Goal: Find specific page/section: Find specific page/section

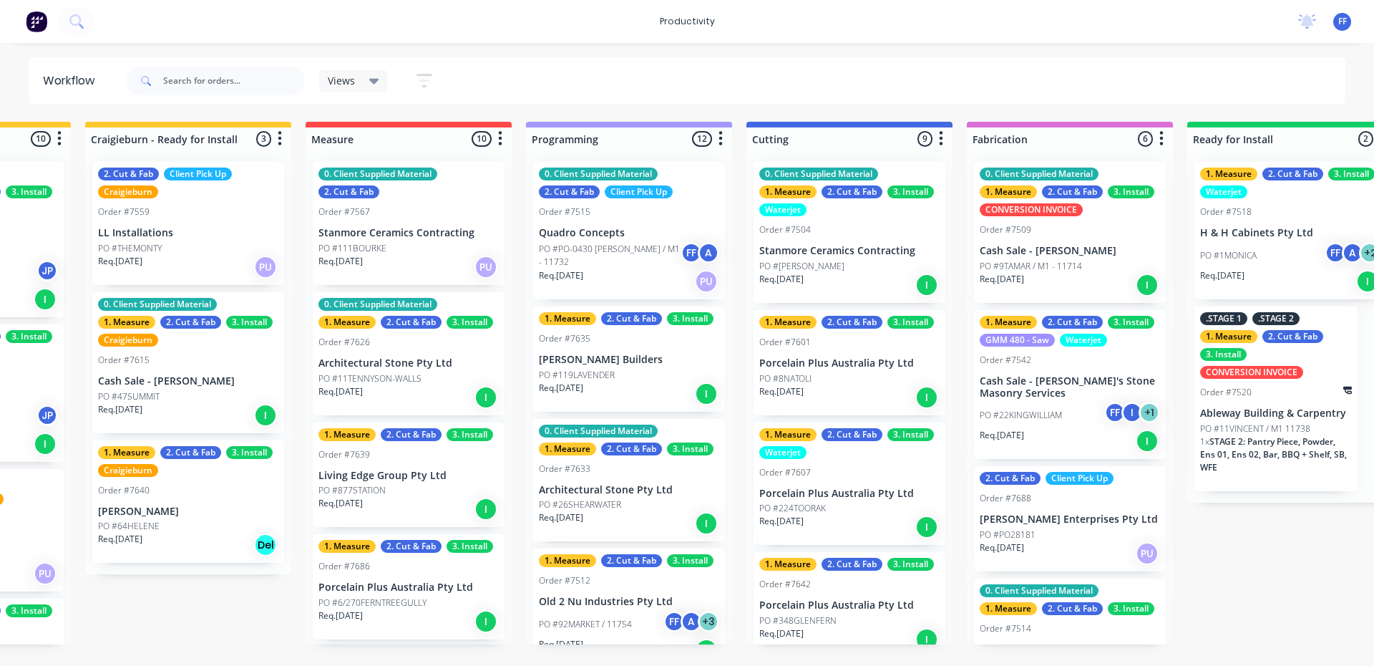
scroll to position [607, 0]
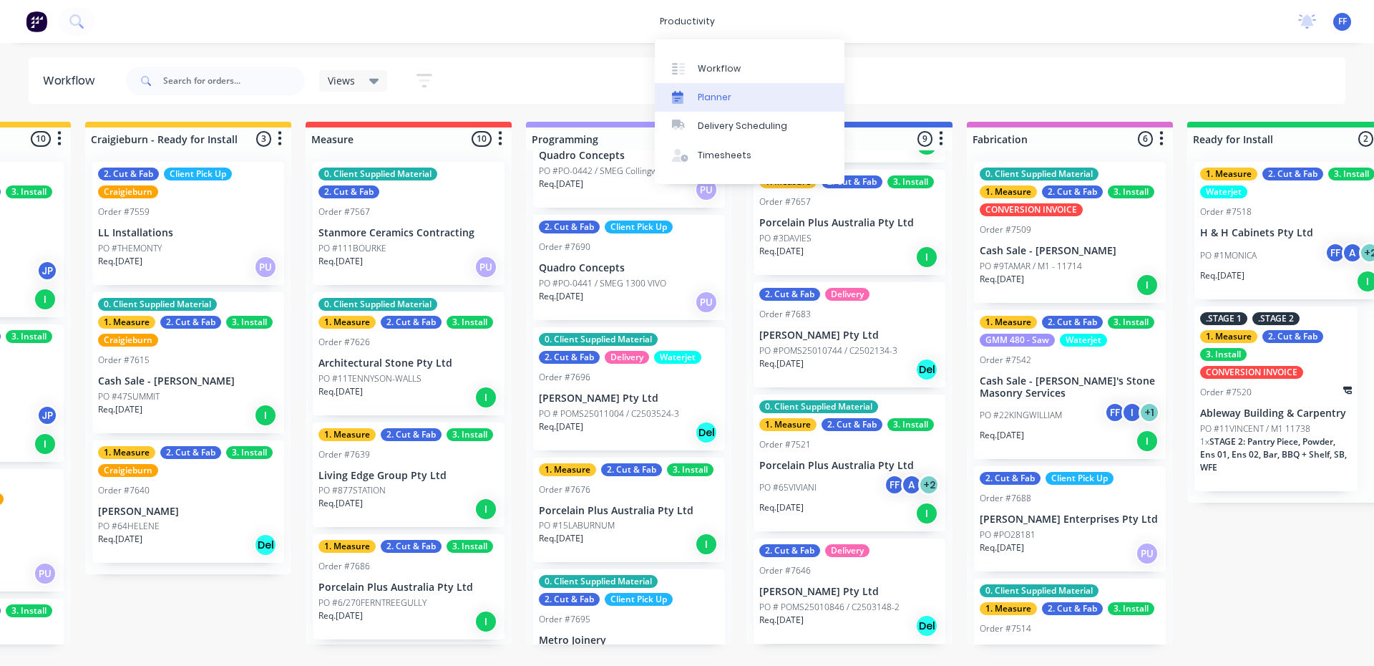
click at [735, 96] on link "Planner" at bounding box center [750, 97] width 190 height 29
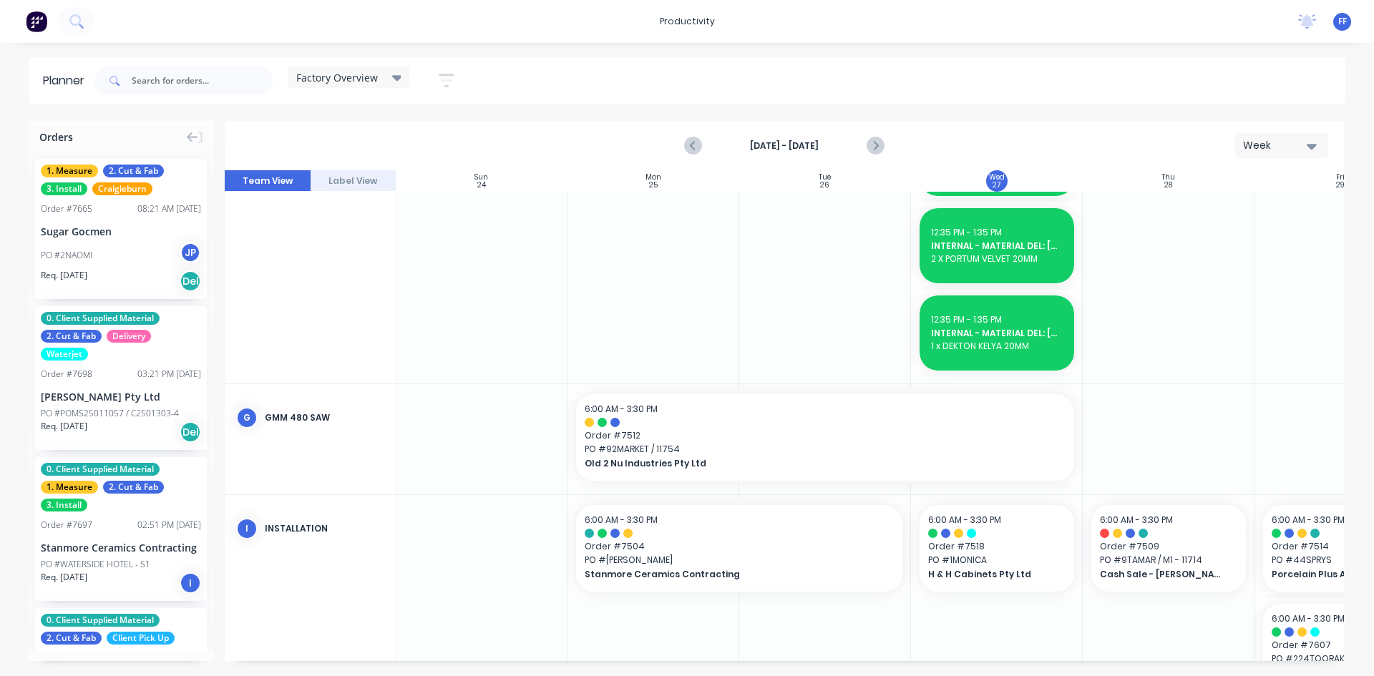
scroll to position [1744, 1]
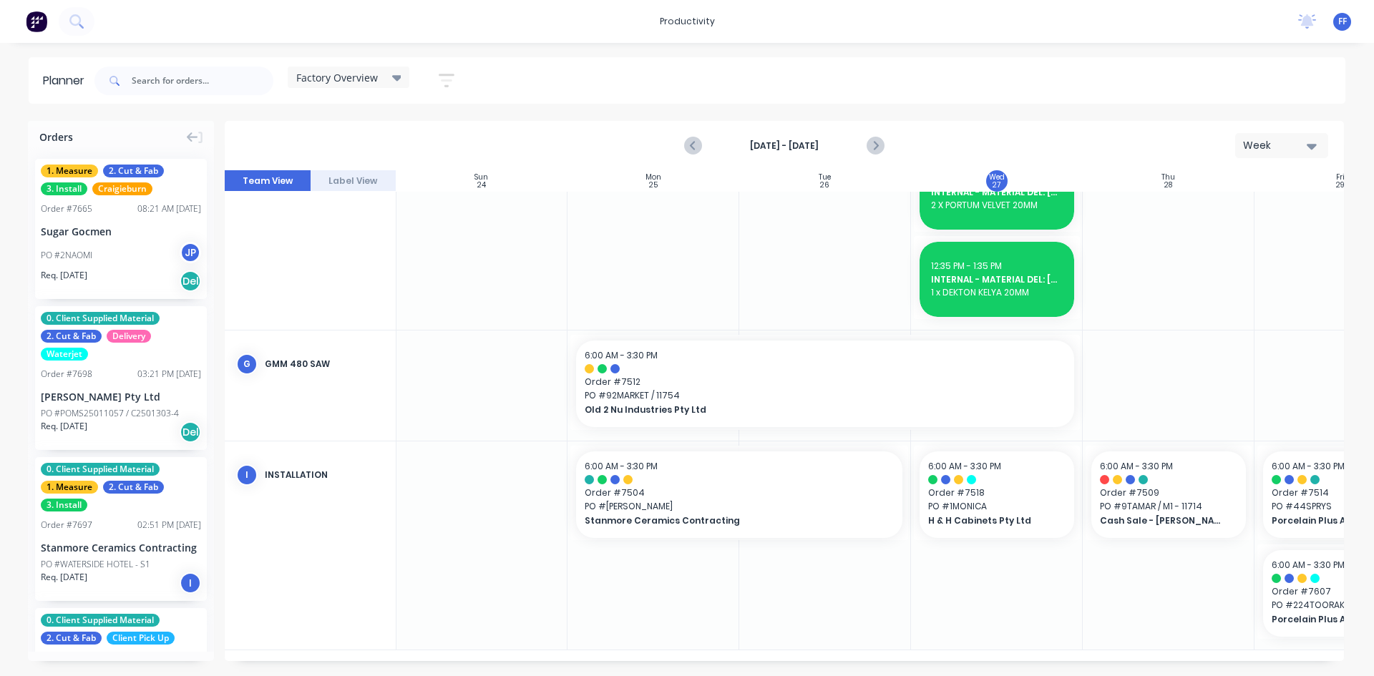
click at [394, 94] on div "Factory Overview Save new view None edit Factory Overview (Default) edit Craigi…" at bounding box center [349, 81] width 122 height 28
click at [457, 529] on div at bounding box center [482, 546] width 172 height 208
click at [878, 148] on icon "Next page" at bounding box center [874, 145] width 17 height 17
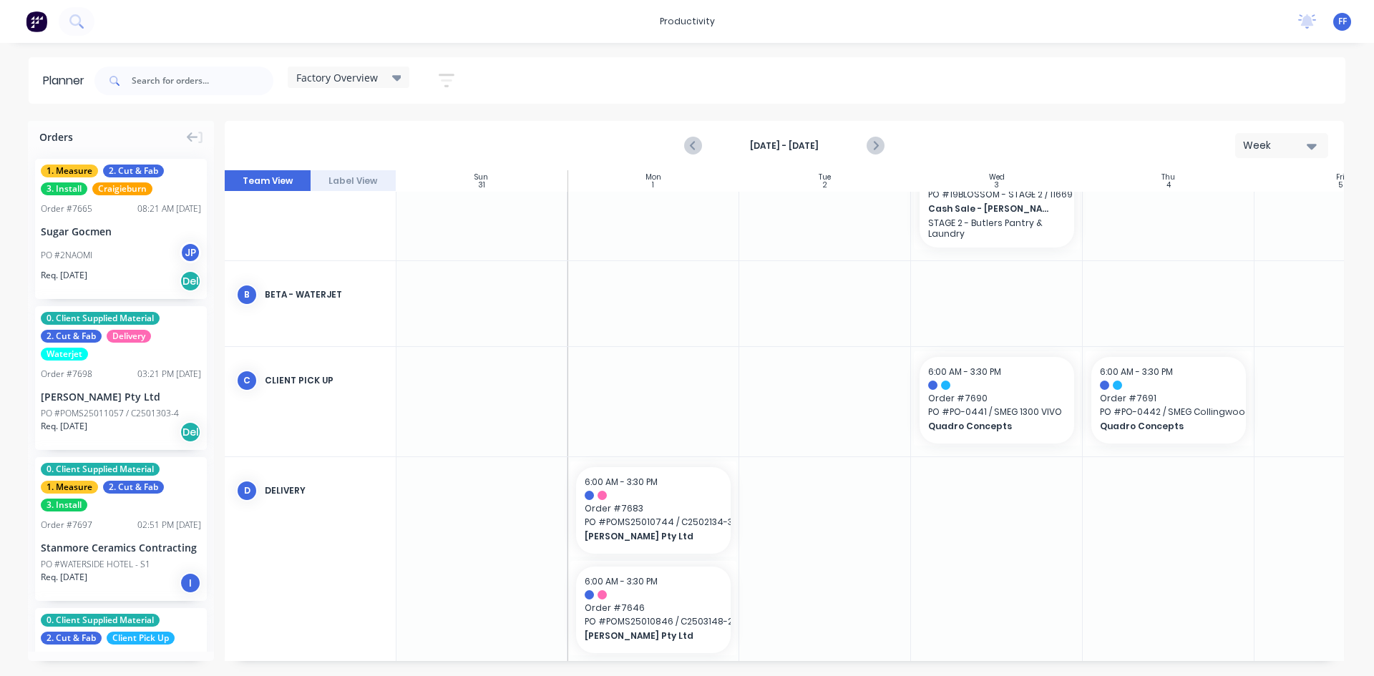
scroll to position [391, 1]
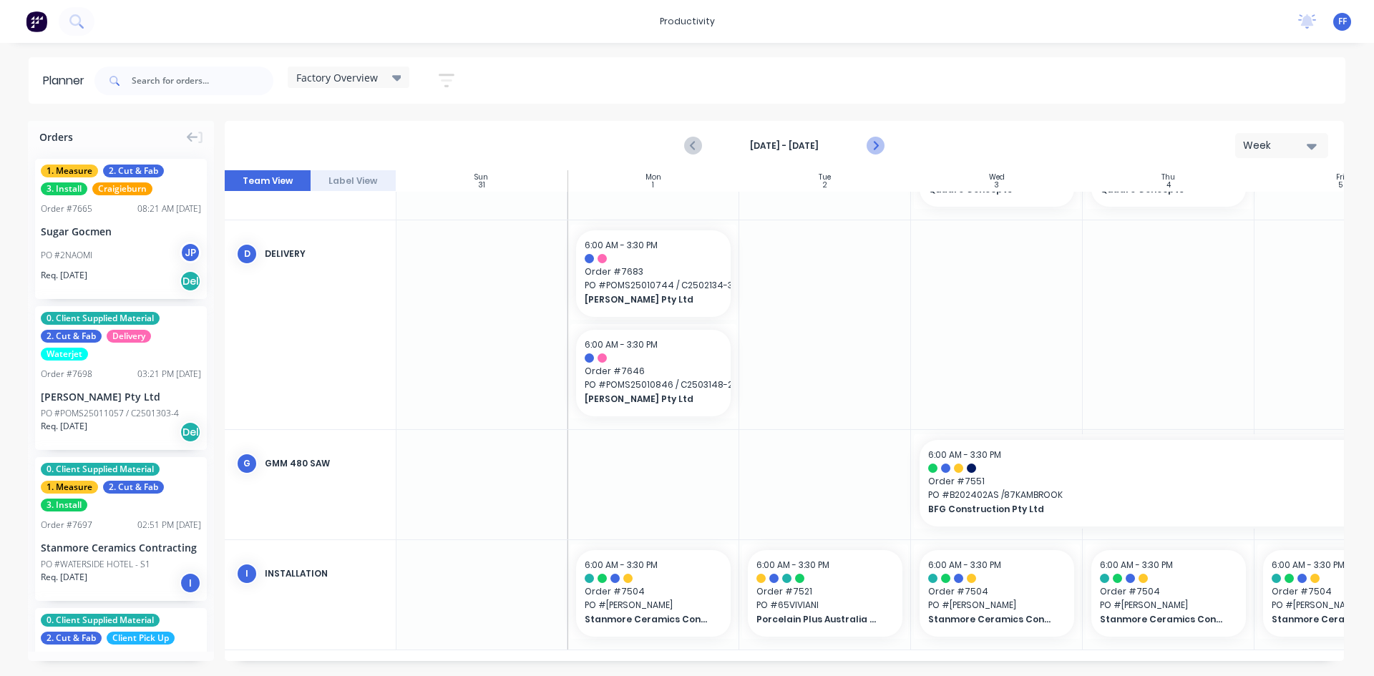
click at [877, 150] on icon "Next page" at bounding box center [874, 145] width 17 height 17
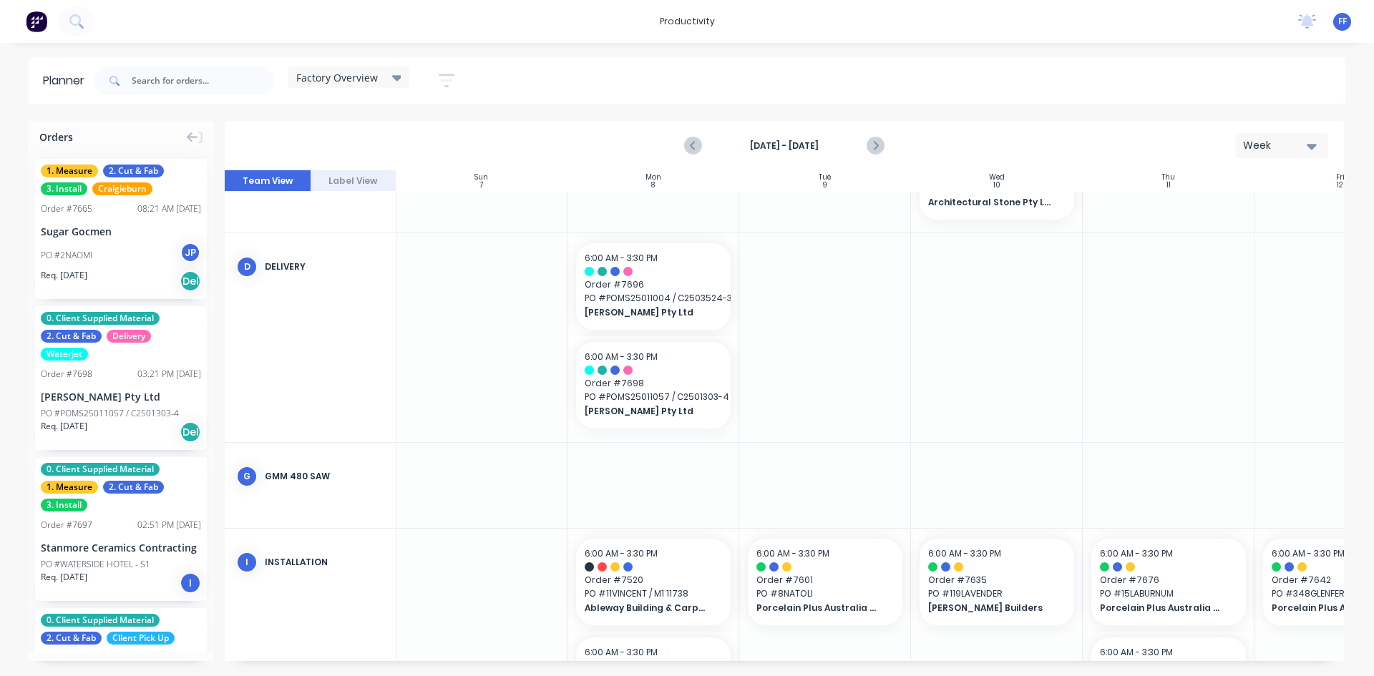
scroll to position [419, 1]
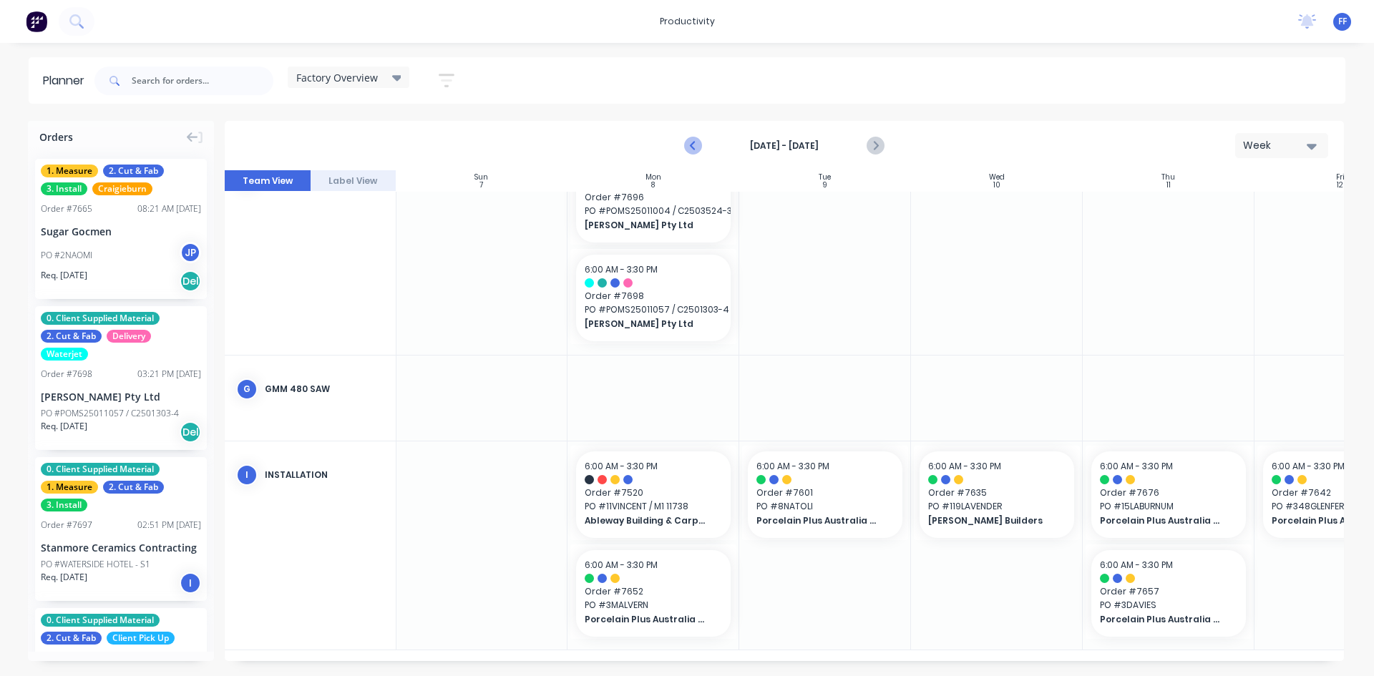
click at [691, 139] on icon "Previous page" at bounding box center [693, 145] width 17 height 17
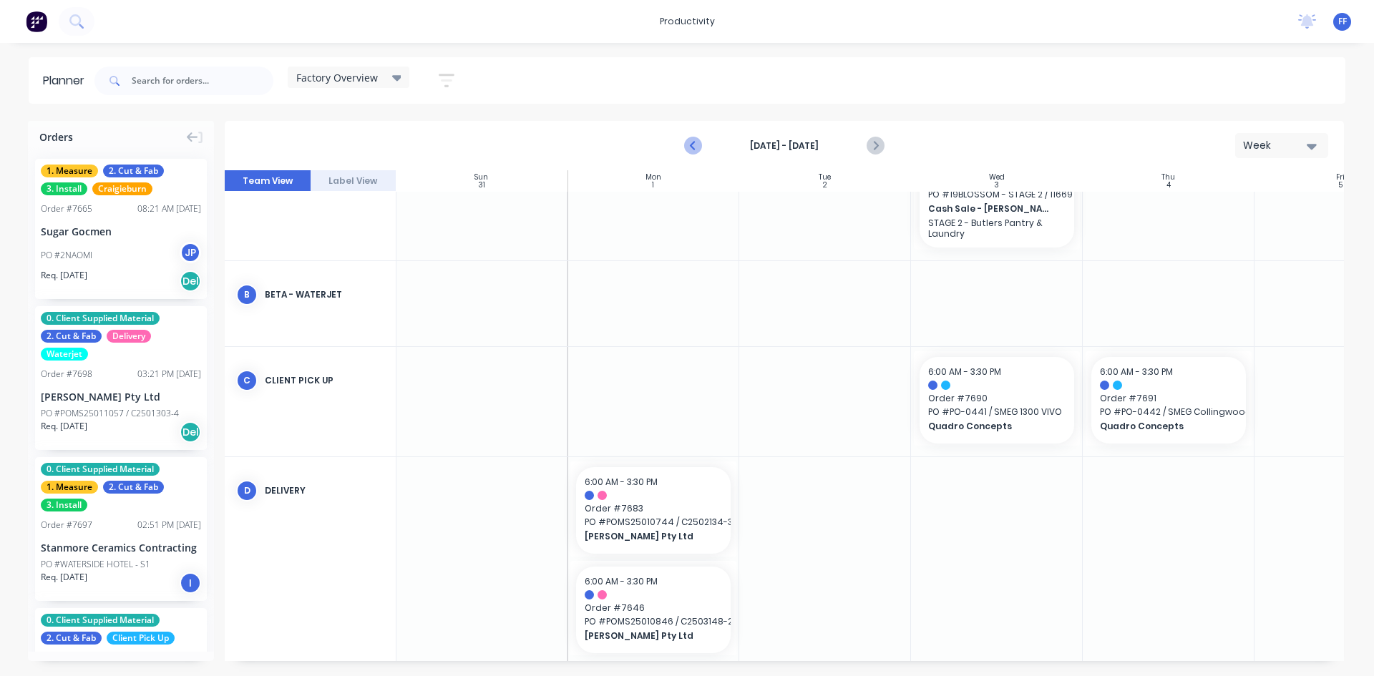
click at [694, 141] on icon "Previous page" at bounding box center [693, 145] width 17 height 17
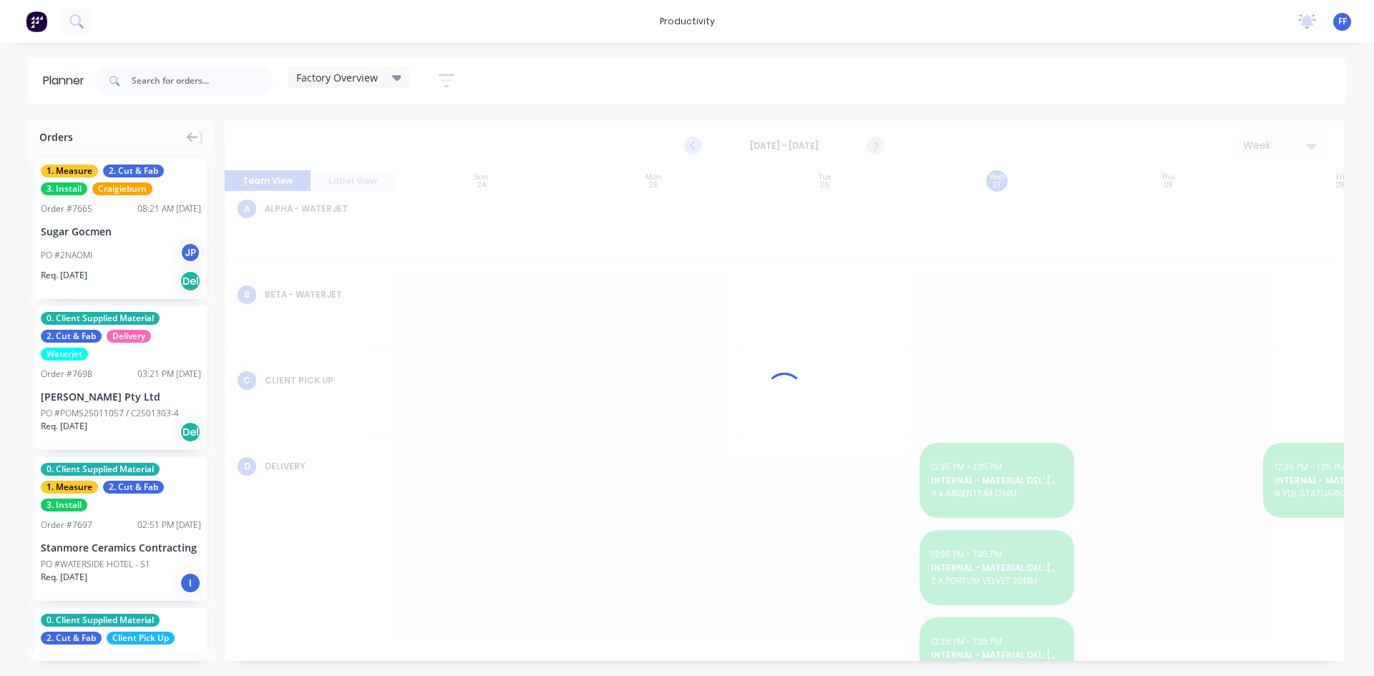
scroll to position [336, 1]
